Goal: Task Accomplishment & Management: Manage account settings

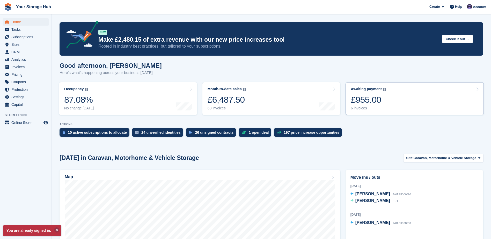
click at [377, 104] on div "£955.00" at bounding box center [368, 100] width 35 height 11
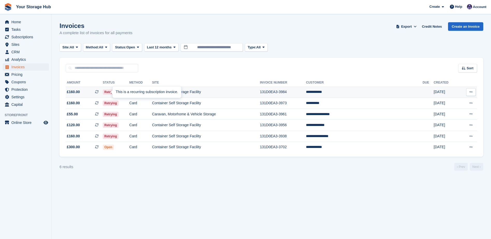
click at [99, 90] on icon at bounding box center [97, 92] width 4 height 4
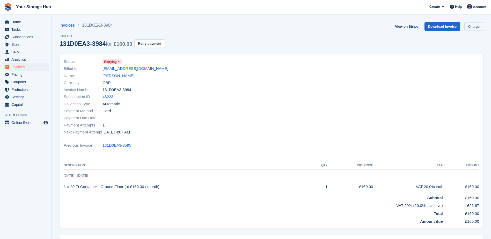
click at [477, 25] on link "Charge" at bounding box center [474, 26] width 19 height 9
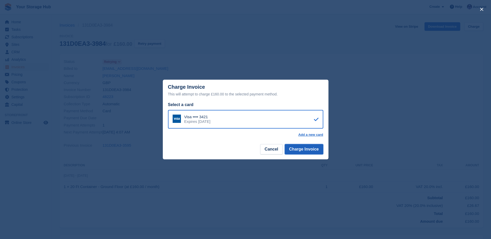
click at [311, 149] on button "Charge Invoice" at bounding box center [304, 149] width 39 height 10
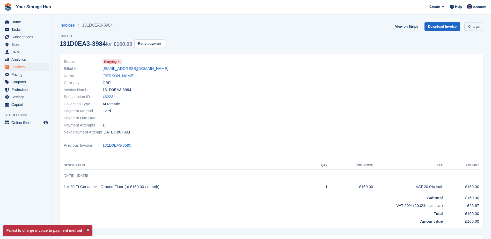
click at [471, 28] on link "Charge" at bounding box center [474, 26] width 19 height 9
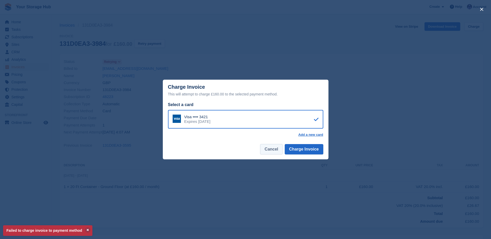
click at [273, 150] on button "Cancel" at bounding box center [271, 149] width 22 height 10
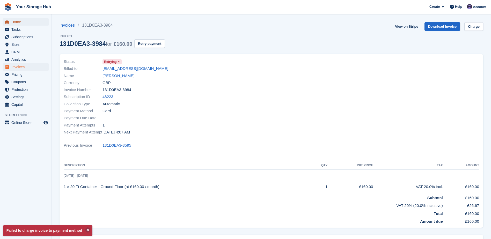
click at [14, 23] on span "Home" at bounding box center [26, 21] width 31 height 7
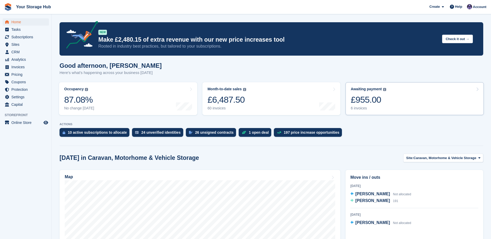
click at [378, 97] on div "£955.00" at bounding box center [368, 100] width 35 height 11
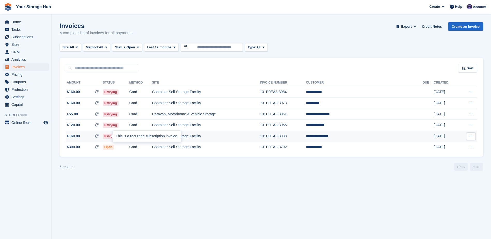
click at [99, 138] on icon at bounding box center [97, 136] width 4 height 4
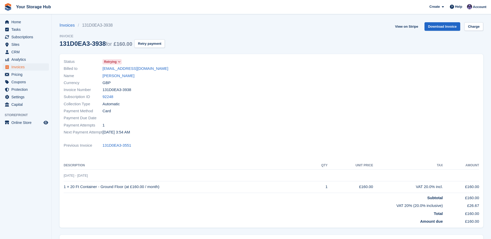
click at [485, 28] on section "Invoices 131D0EA3-3938 Invoice 131D0EA3-3938 for £160.00 Retry payment View on …" at bounding box center [272, 150] width 440 height 300
click at [481, 27] on link "Charge" at bounding box center [474, 26] width 19 height 9
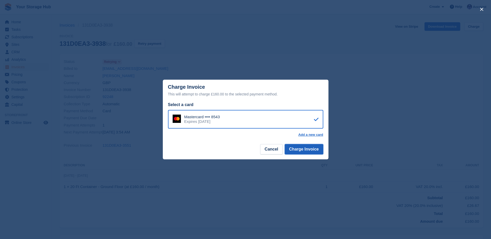
click at [299, 151] on button "Charge Invoice" at bounding box center [304, 149] width 39 height 10
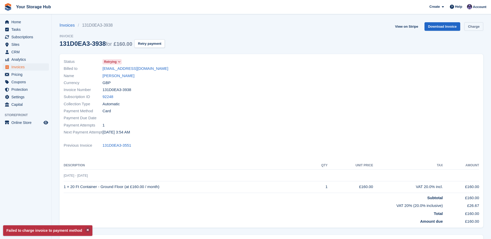
click at [481, 28] on link "Charge" at bounding box center [474, 26] width 19 height 9
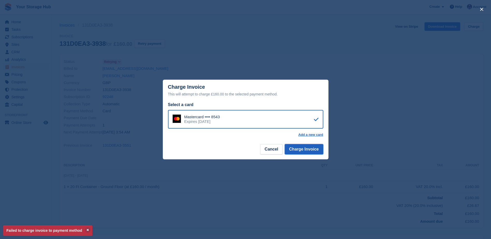
click at [307, 151] on button "Charge Invoice" at bounding box center [304, 149] width 39 height 10
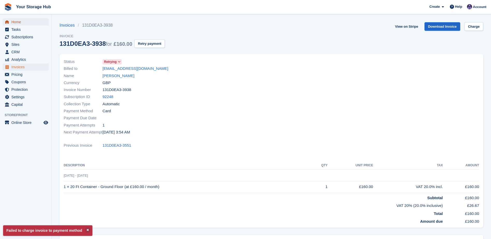
click at [22, 22] on span "Home" at bounding box center [26, 21] width 31 height 7
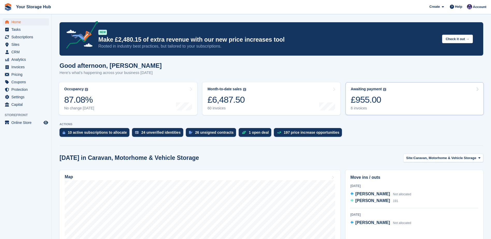
click at [367, 102] on div "£955.00" at bounding box center [368, 100] width 35 height 11
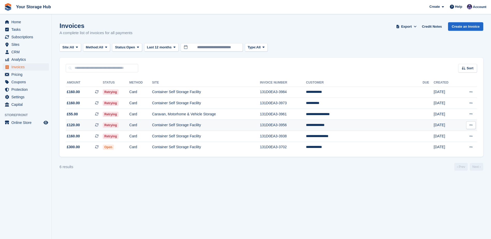
click at [99, 124] on icon at bounding box center [97, 125] width 4 height 4
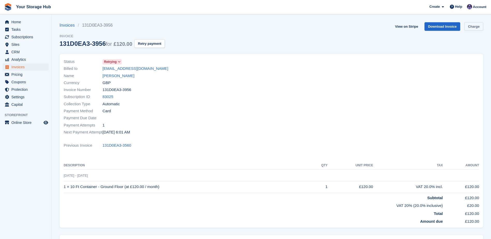
click at [476, 26] on link "Charge" at bounding box center [474, 26] width 19 height 9
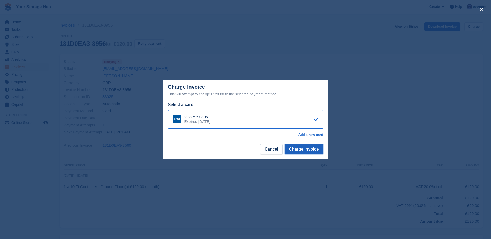
click at [302, 147] on button "Charge Invoice" at bounding box center [304, 149] width 39 height 10
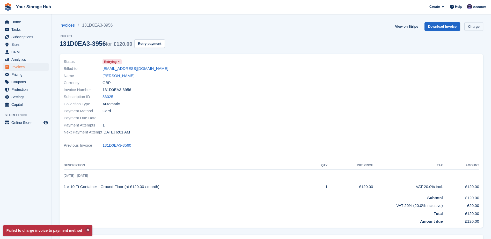
click at [476, 27] on link "Charge" at bounding box center [474, 26] width 19 height 9
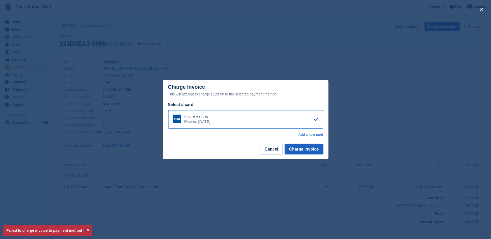
click at [301, 149] on button "Charge Invoice" at bounding box center [304, 149] width 39 height 10
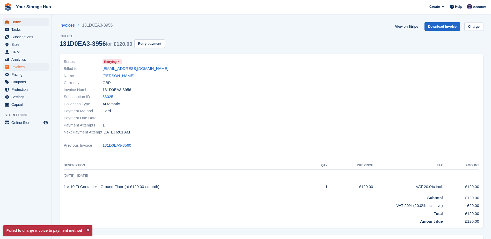
click at [26, 23] on span "Home" at bounding box center [26, 21] width 31 height 7
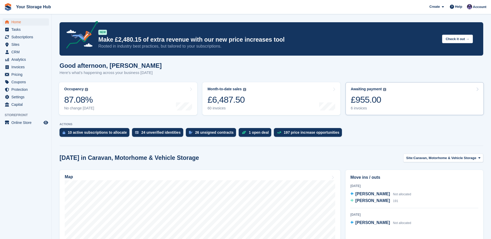
click at [364, 105] on div "£955.00" at bounding box center [368, 100] width 35 height 11
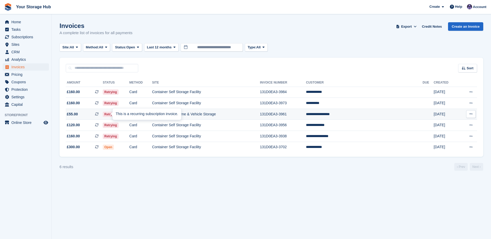
click at [99, 114] on icon at bounding box center [97, 114] width 4 height 4
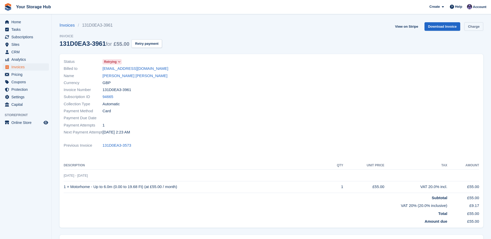
click at [475, 27] on link "Charge" at bounding box center [474, 26] width 19 height 9
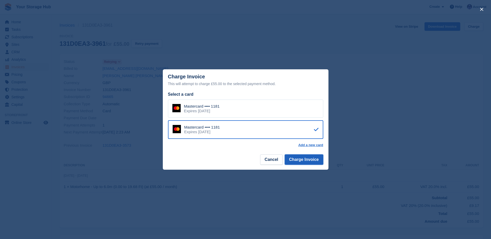
click at [294, 161] on button "Charge Invoice" at bounding box center [304, 160] width 39 height 10
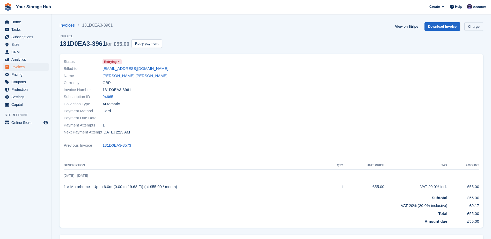
click at [475, 26] on link "Charge" at bounding box center [474, 26] width 19 height 9
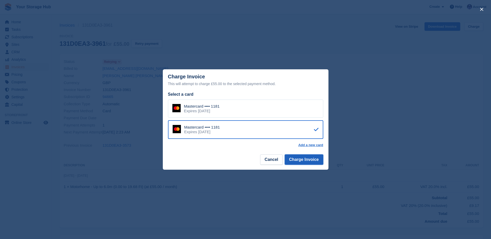
click at [303, 162] on button "Charge Invoice" at bounding box center [304, 160] width 39 height 10
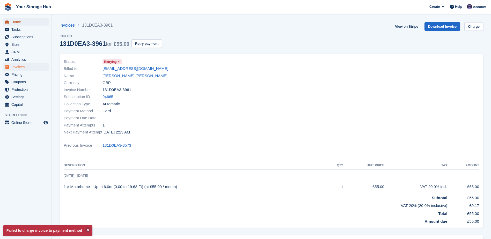
click at [20, 21] on span "Home" at bounding box center [26, 21] width 31 height 7
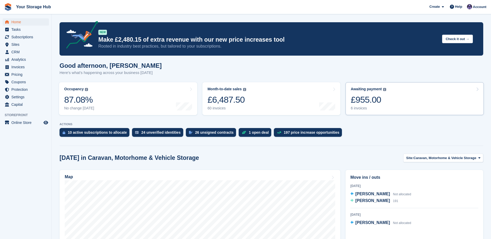
click at [362, 101] on div "£955.00" at bounding box center [368, 100] width 35 height 11
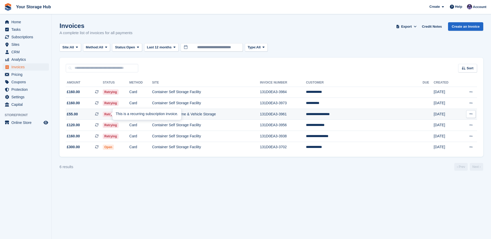
click at [99, 112] on icon at bounding box center [97, 114] width 4 height 4
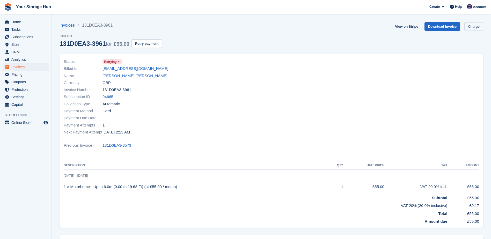
click at [478, 27] on link "Charge" at bounding box center [474, 26] width 19 height 9
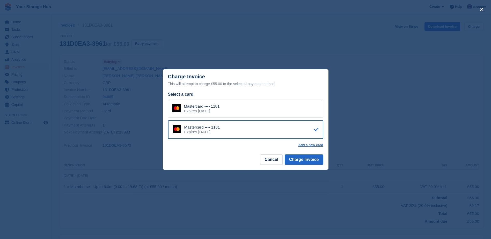
click at [28, 9] on div "close" at bounding box center [245, 119] width 491 height 239
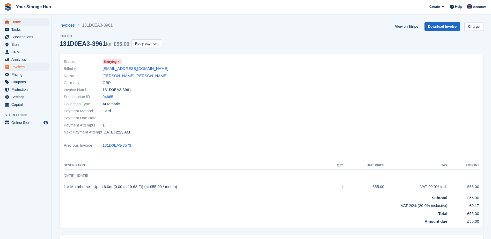
click at [23, 23] on span "Home" at bounding box center [26, 21] width 31 height 7
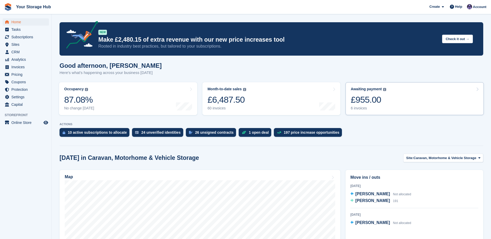
click at [388, 103] on link "Awaiting payment The total outstanding balance on all open invoices. £955.00 6 …" at bounding box center [415, 98] width 138 height 33
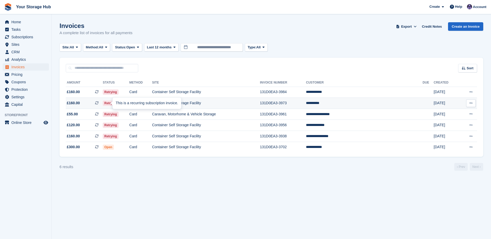
click at [99, 103] on icon at bounding box center [97, 103] width 4 height 4
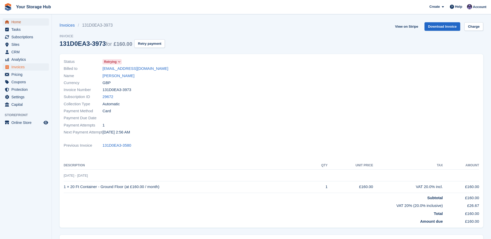
click at [25, 20] on span "Home" at bounding box center [26, 21] width 31 height 7
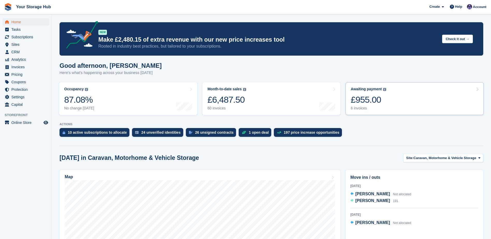
click at [367, 102] on div "£955.00" at bounding box center [368, 100] width 35 height 11
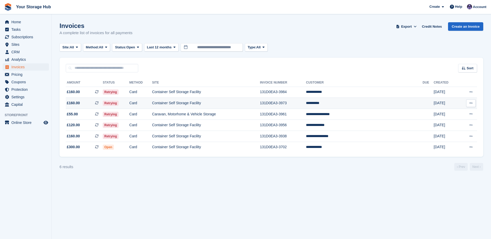
click at [468, 102] on button at bounding box center [472, 103] width 10 height 8
click at [381, 105] on td "**********" at bounding box center [364, 103] width 117 height 11
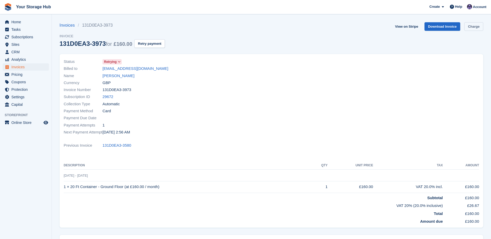
click at [477, 28] on link "Charge" at bounding box center [474, 26] width 19 height 9
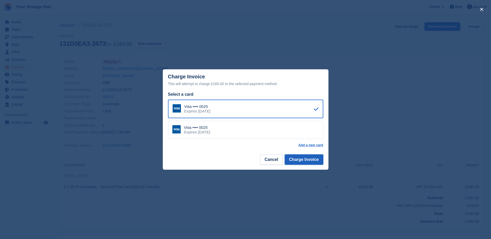
click at [296, 161] on button "Charge Invoice" at bounding box center [304, 160] width 39 height 10
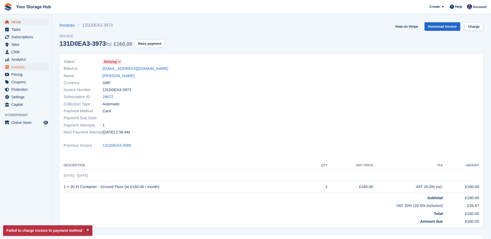
click at [15, 25] on span "Home" at bounding box center [26, 21] width 31 height 7
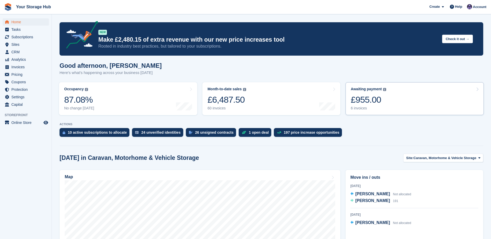
click at [387, 102] on link "Awaiting payment The total outstanding balance on all open invoices. £955.00 6 …" at bounding box center [415, 98] width 138 height 33
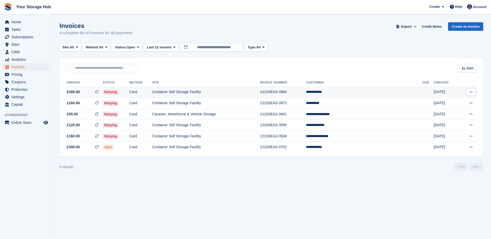
click at [99, 91] on icon at bounding box center [97, 92] width 4 height 4
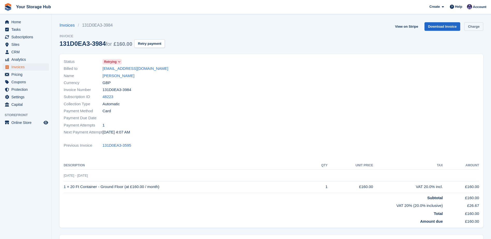
click at [472, 27] on link "Charge" at bounding box center [474, 26] width 19 height 9
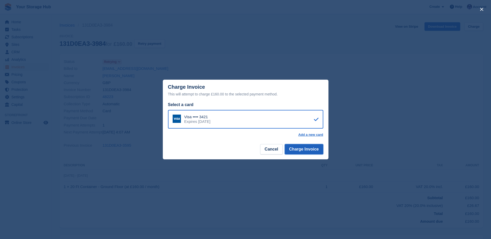
click at [307, 148] on button "Charge Invoice" at bounding box center [304, 149] width 39 height 10
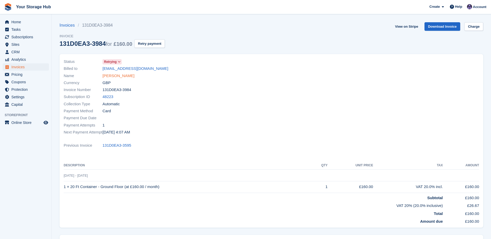
click at [115, 75] on link "[PERSON_NAME]" at bounding box center [119, 76] width 32 height 6
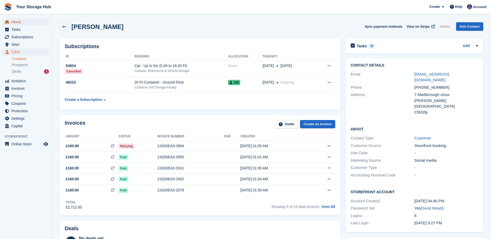
click at [17, 23] on span "Home" at bounding box center [26, 21] width 31 height 7
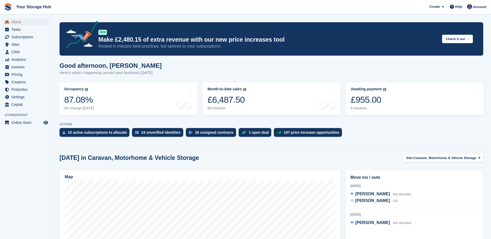
click at [22, 20] on span "Home" at bounding box center [26, 21] width 31 height 7
click at [376, 110] on div "6 invoices" at bounding box center [368, 108] width 35 height 4
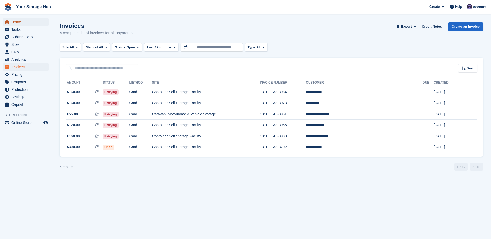
click at [18, 23] on span "Home" at bounding box center [26, 21] width 31 height 7
